Goal: Contribute content: Add original content to the website for others to see

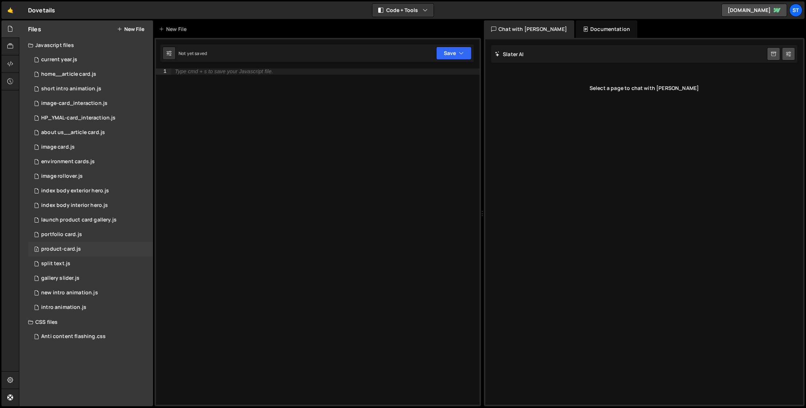
click at [61, 250] on div "product-card.js" at bounding box center [61, 249] width 40 height 7
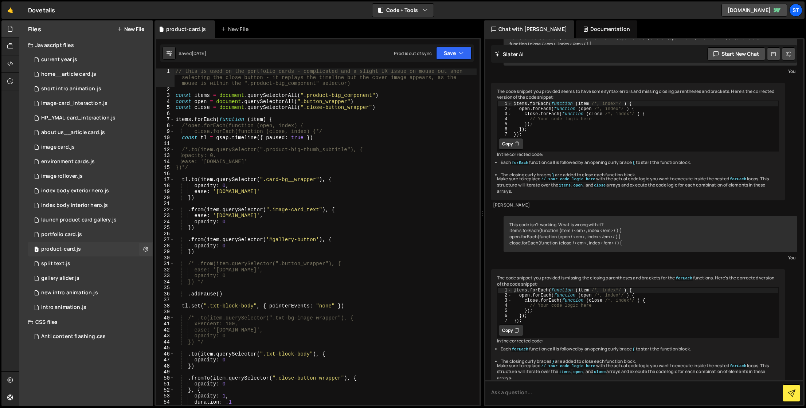
scroll to position [1817, 0]
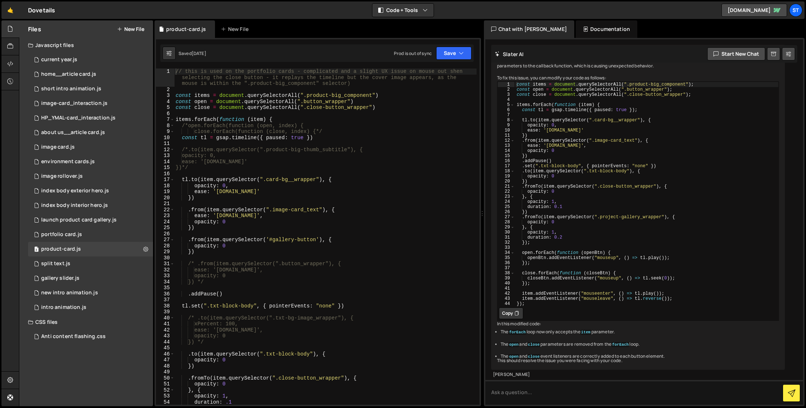
type textarea "}) */"
click at [355, 280] on div "// this is used on the portfolio cards - complicated and a slight UX issue on m…" at bounding box center [325, 249] width 303 height 360
click at [65, 118] on div "image-card_interaction.js" at bounding box center [74, 118] width 66 height 7
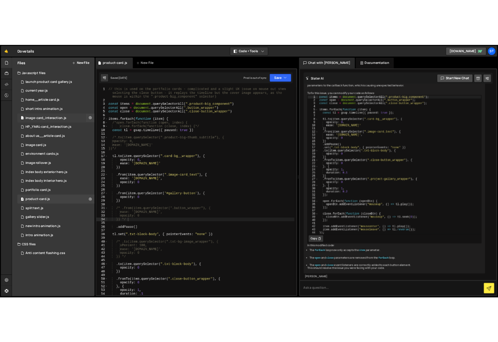
scroll to position [0, 0]
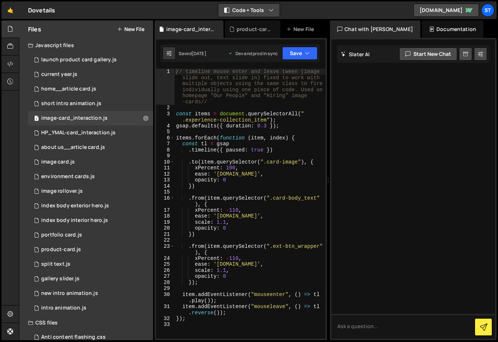
click at [269, 12] on icon "button" at bounding box center [271, 10] width 5 height 7
click at [264, 25] on button "Code Only" at bounding box center [249, 26] width 61 height 13
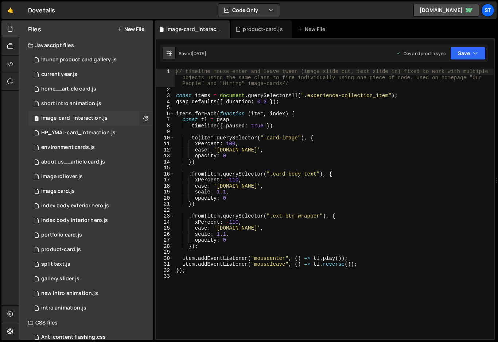
click at [143, 117] on icon at bounding box center [145, 117] width 5 height 7
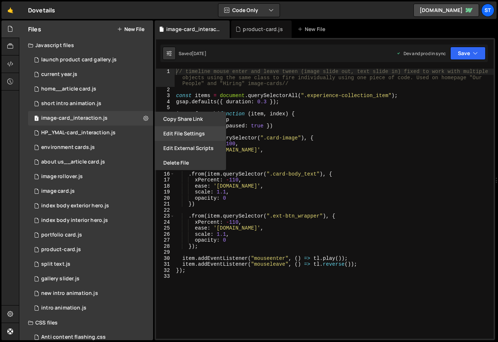
click at [174, 130] on button "Edit File Settings" at bounding box center [190, 133] width 71 height 15
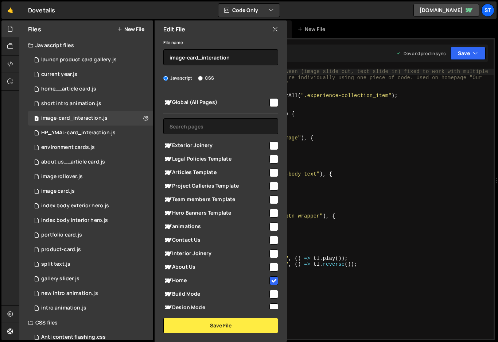
click at [304, 10] on div "🤙 Dovetails ⚠️ Code is being edited in another browser Code Only Code Only Code…" at bounding box center [248, 9] width 495 height 17
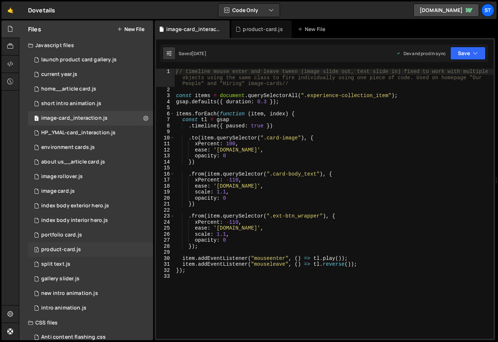
click at [65, 248] on div "product-card.js" at bounding box center [61, 249] width 40 height 7
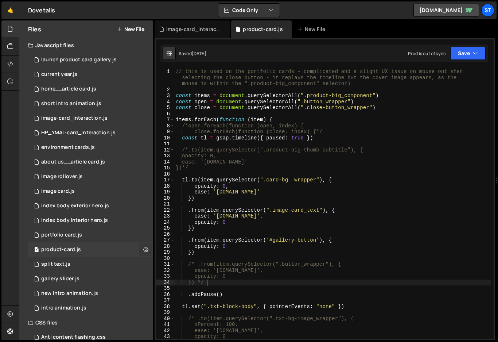
scroll to position [9512, 0]
click at [143, 247] on icon at bounding box center [145, 249] width 5 height 7
type input "product-card"
radio input "true"
checkbox input "true"
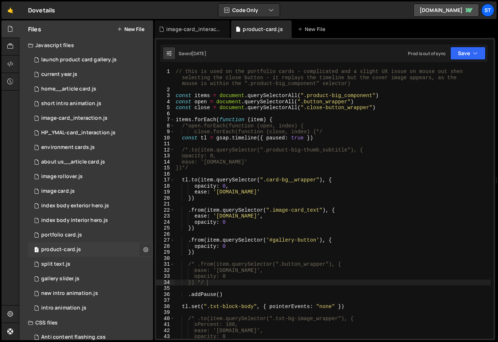
checkbox input "true"
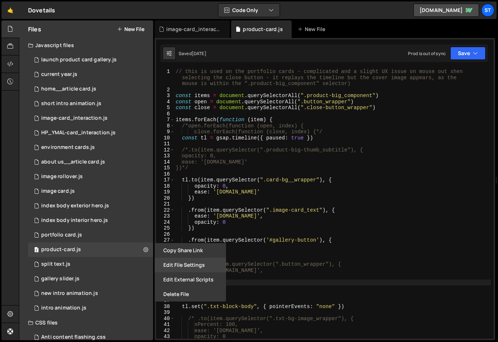
click at [197, 265] on button "Edit File Settings" at bounding box center [190, 264] width 71 height 15
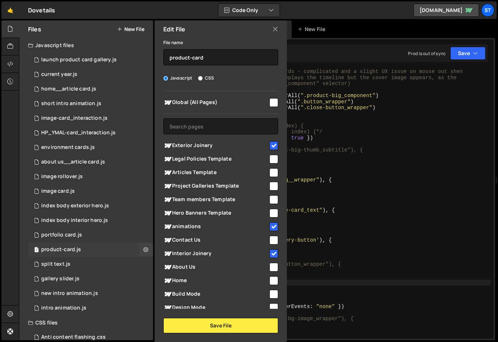
click at [120, 249] on div "3 product-card.js 0" at bounding box center [90, 249] width 125 height 15
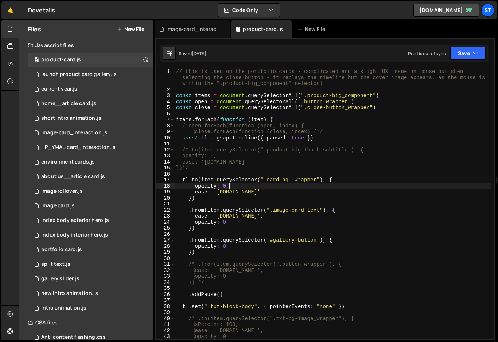
click at [392, 187] on div "// this is used on the portfolio cards - complicated and a slight UX issue on m…" at bounding box center [333, 216] width 316 height 294
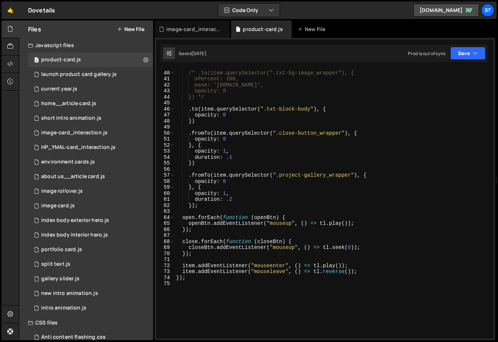
scroll to position [19, 0]
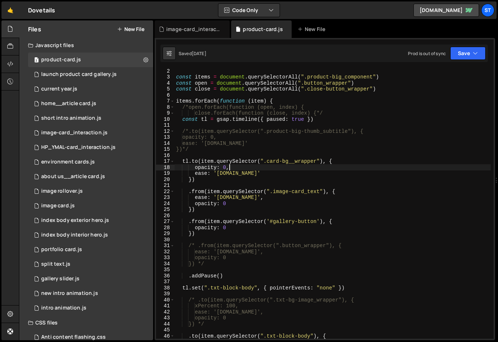
click at [217, 181] on div "const items = document . querySelectorAll ( ".product-big_component" ) const op…" at bounding box center [333, 209] width 316 height 282
type textarea "})"
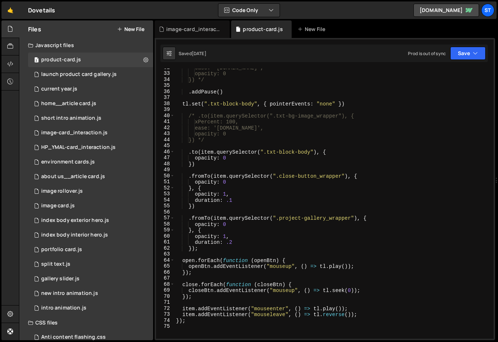
scroll to position [203, 0]
